Goal: Find specific page/section: Find specific page/section

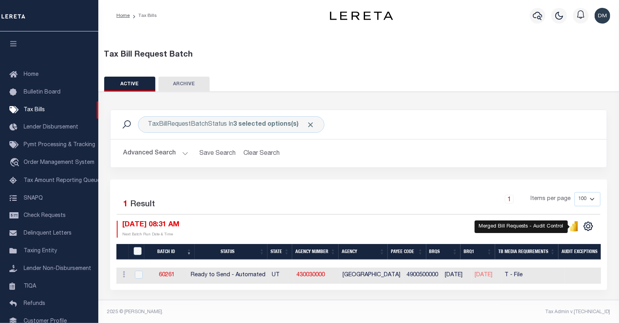
click at [575, 226] on icon "" at bounding box center [575, 227] width 4 height 7
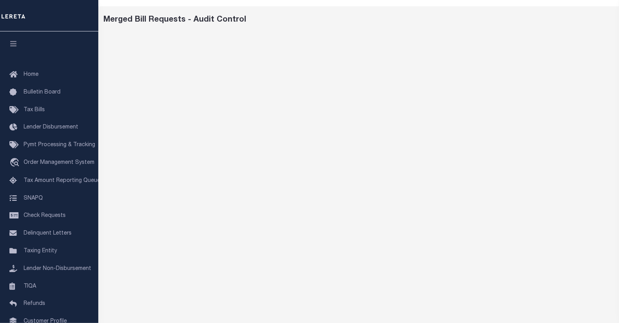
scroll to position [24, 0]
